Goal: Transaction & Acquisition: Book appointment/travel/reservation

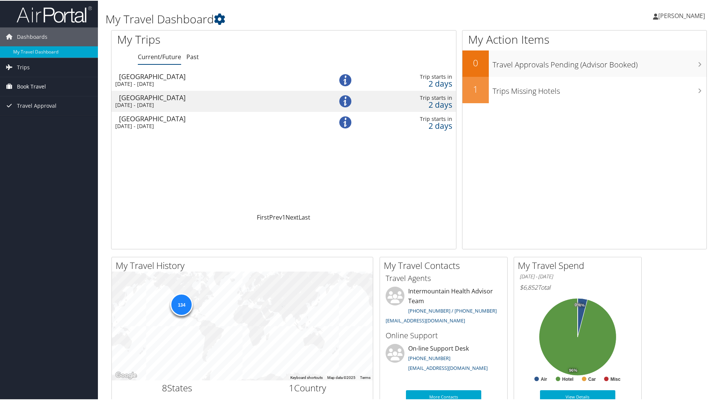
click at [29, 84] on span "Book Travel" at bounding box center [31, 85] width 29 height 19
click at [36, 123] on link "Book/Manage Online Trips" at bounding box center [49, 123] width 98 height 11
click at [23, 86] on span "Book Travel" at bounding box center [31, 85] width 29 height 19
click at [22, 125] on link "Book/Manage Online Trips" at bounding box center [49, 123] width 98 height 11
